Goal: Task Accomplishment & Management: Manage account settings

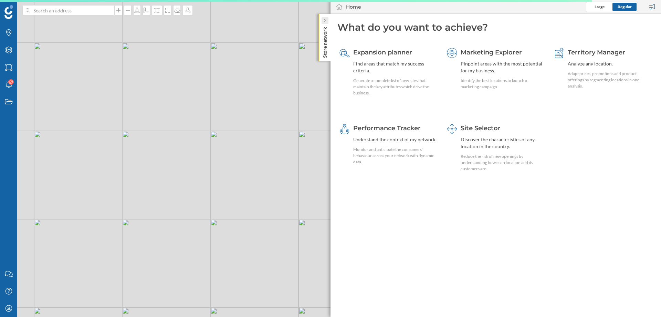
click at [324, 19] on icon at bounding box center [325, 20] width 2 height 3
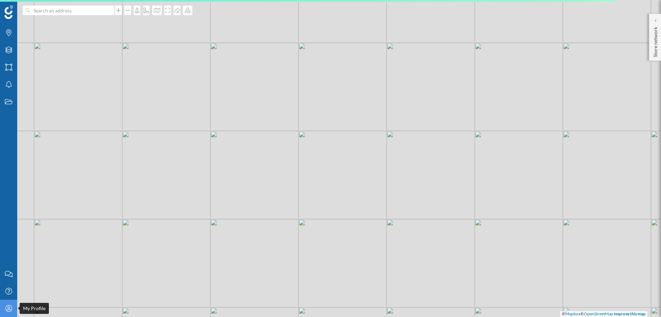
click at [15, 308] on div "My Profile" at bounding box center [8, 308] width 17 height 17
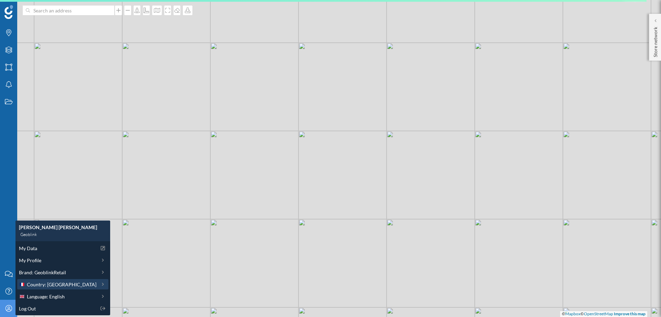
click at [57, 282] on span "Country: [GEOGRAPHIC_DATA]" at bounding box center [62, 284] width 70 height 7
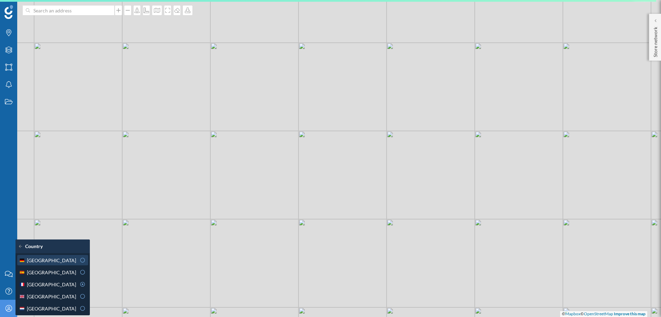
click at [57, 260] on div "[GEOGRAPHIC_DATA]" at bounding box center [47, 260] width 57 height 7
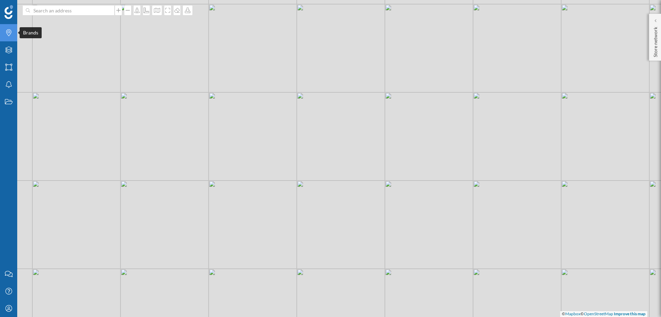
click at [6, 36] on icon "Brands" at bounding box center [8, 32] width 9 height 7
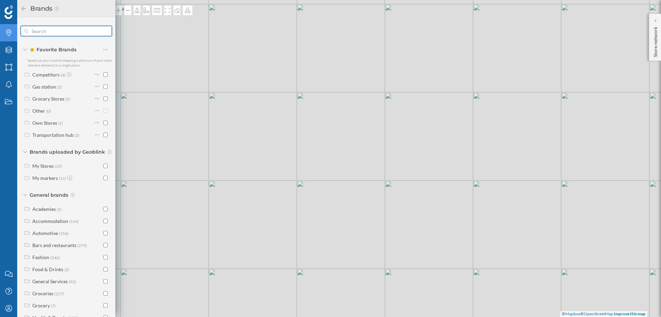
click at [57, 31] on input "text" at bounding box center [66, 31] width 76 height 14
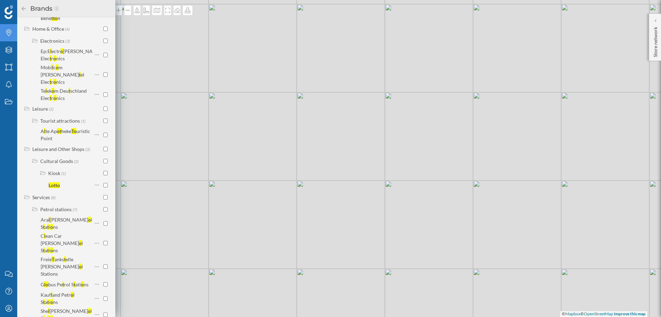
scroll to position [248, 0]
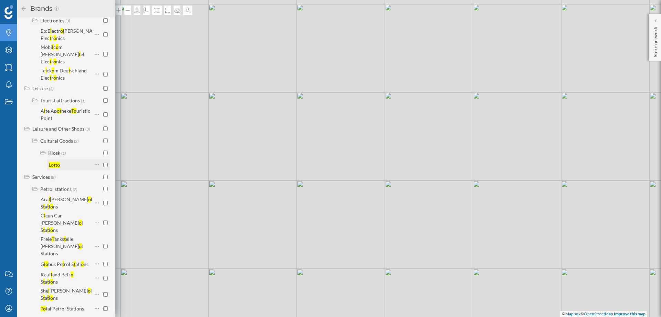
type input "lotto"
click at [105, 163] on input "checkbox" at bounding box center [105, 165] width 4 height 4
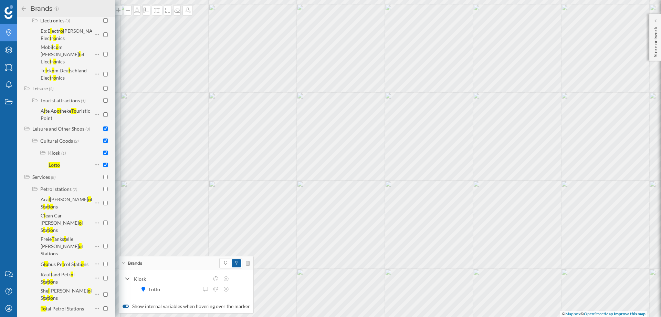
click at [22, 9] on icon at bounding box center [24, 8] width 4 height 4
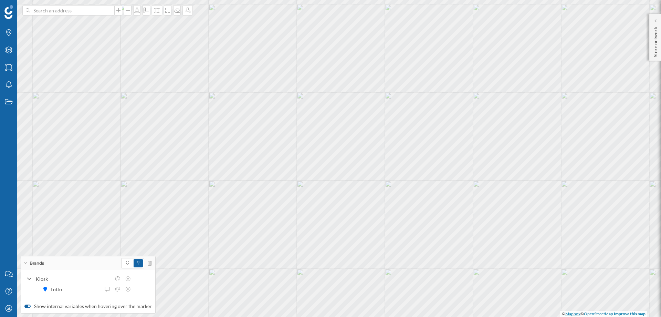
click at [567, 313] on link "Mapbox" at bounding box center [572, 313] width 15 height 5
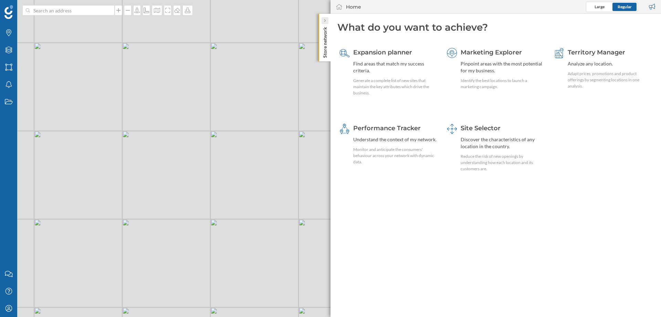
click at [323, 21] on div at bounding box center [325, 20] width 7 height 7
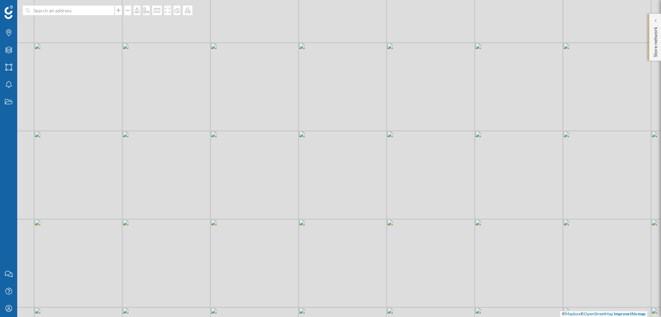
click at [656, 40] on p "Store network" at bounding box center [655, 40] width 7 height 33
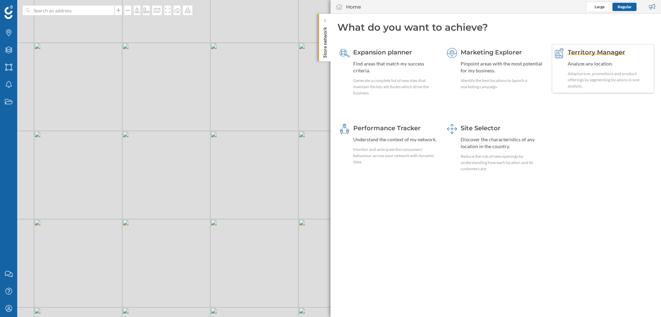
click at [587, 56] on div "Territory Manager" at bounding box center [610, 52] width 84 height 9
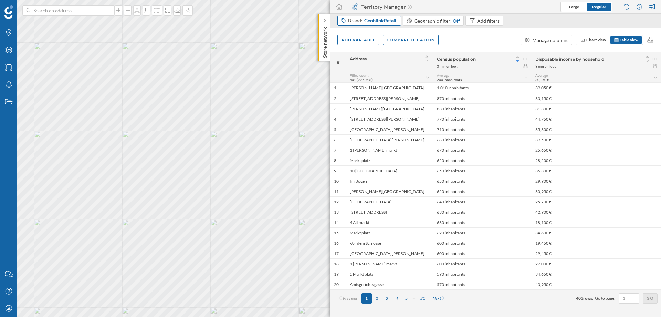
click at [376, 23] on span "GeoblinkRetail" at bounding box center [380, 20] width 32 height 7
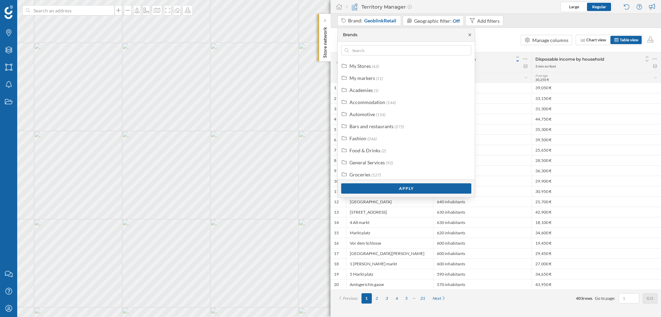
click at [471, 35] on icon at bounding box center [470, 34] width 2 height 2
